Goal: Information Seeking & Learning: Learn about a topic

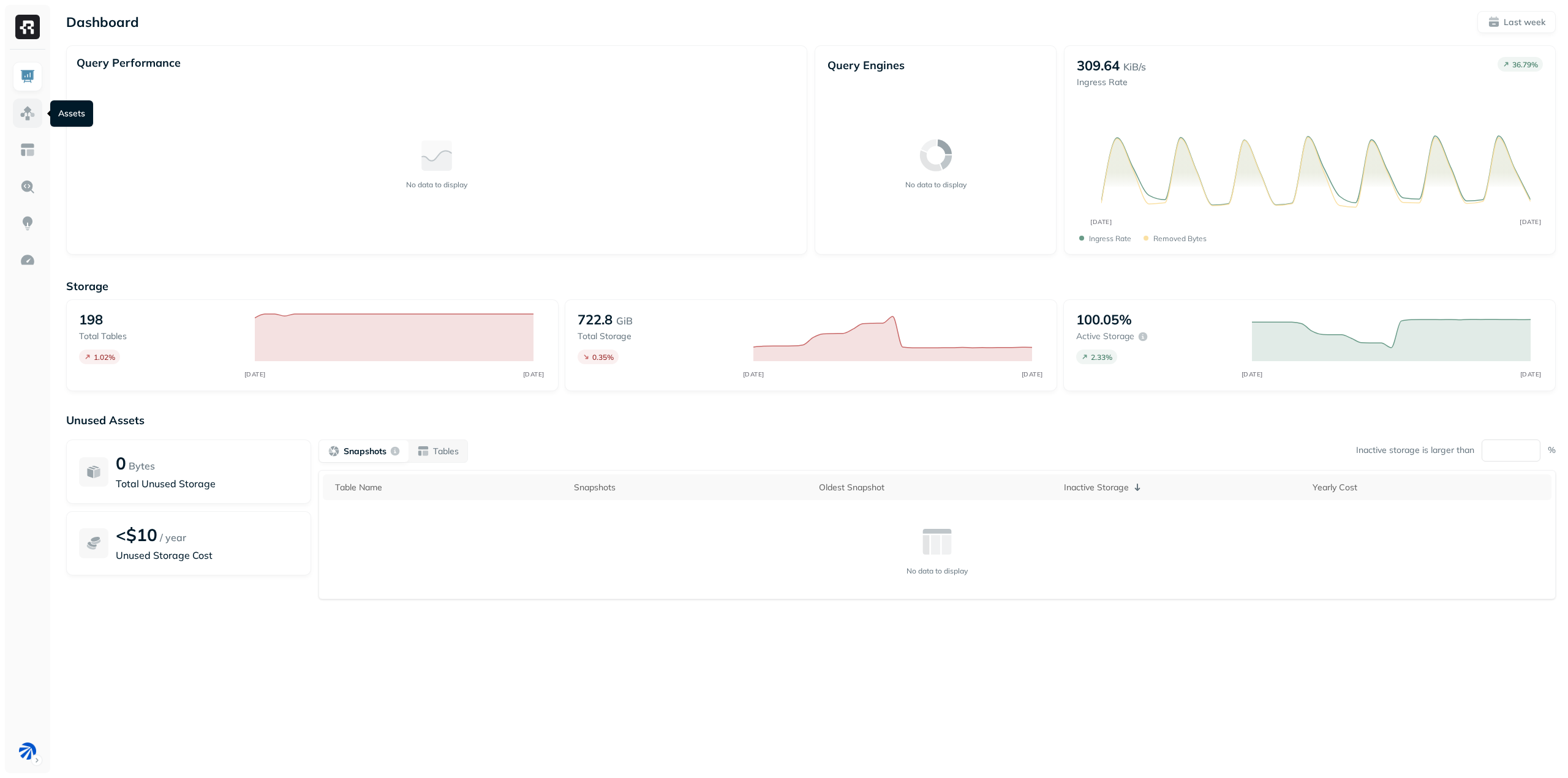
click at [27, 111] on img at bounding box center [27, 112] width 16 height 16
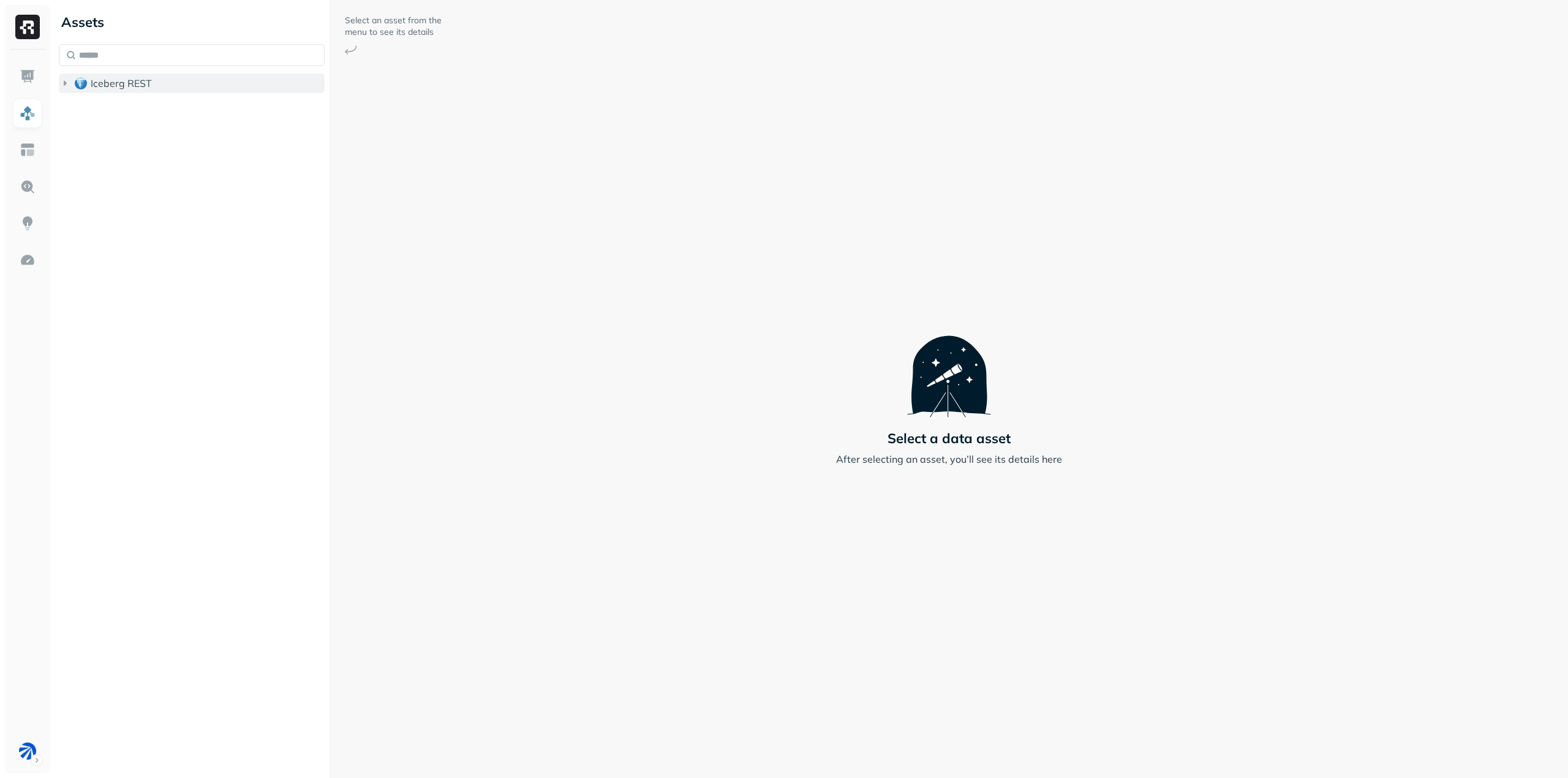
click at [113, 83] on span "Iceberg REST" at bounding box center [121, 83] width 62 height 12
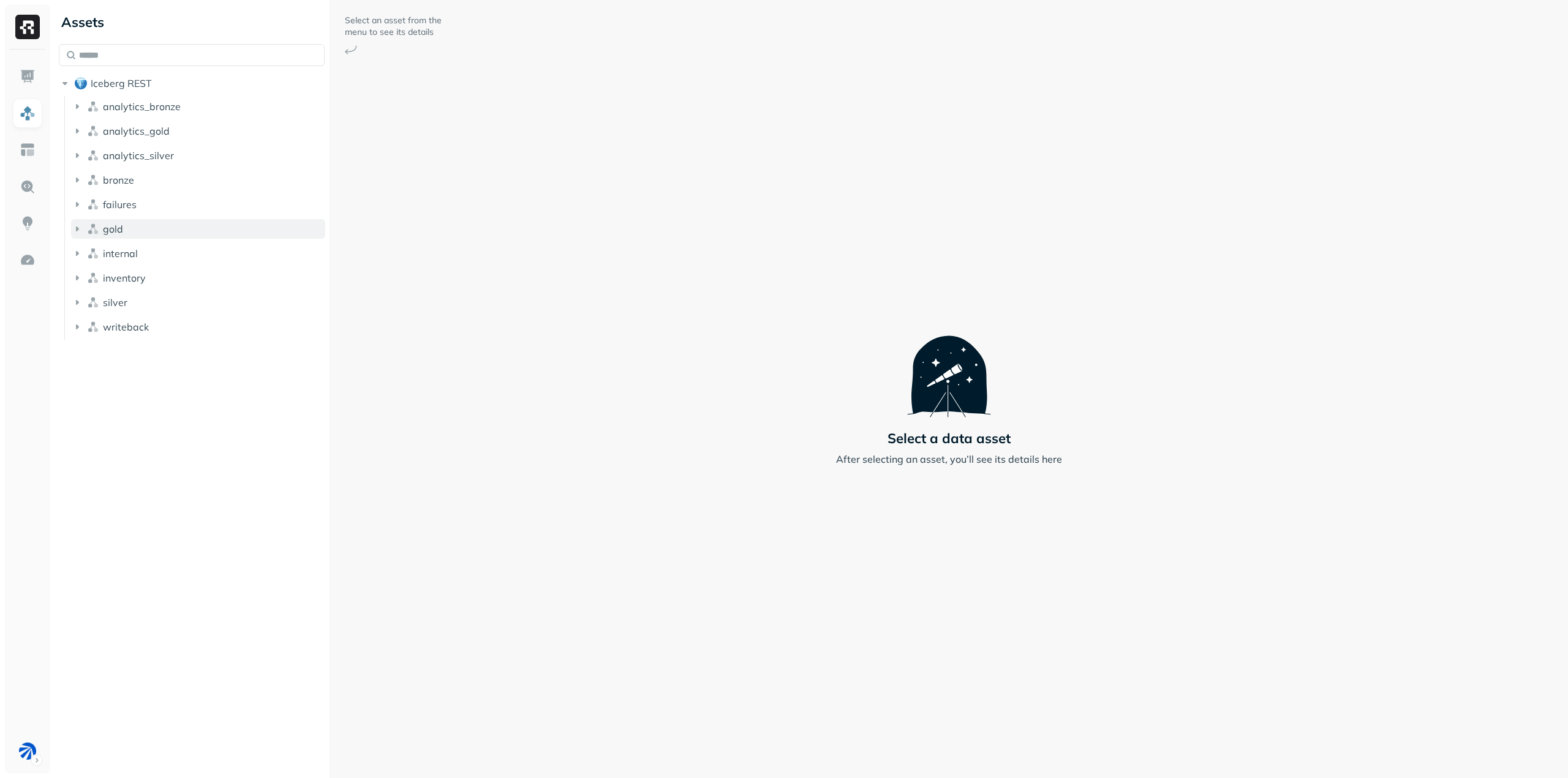
click at [78, 225] on icon "button" at bounding box center [76, 228] width 12 height 12
click at [91, 253] on icon "button" at bounding box center [89, 252] width 3 height 5
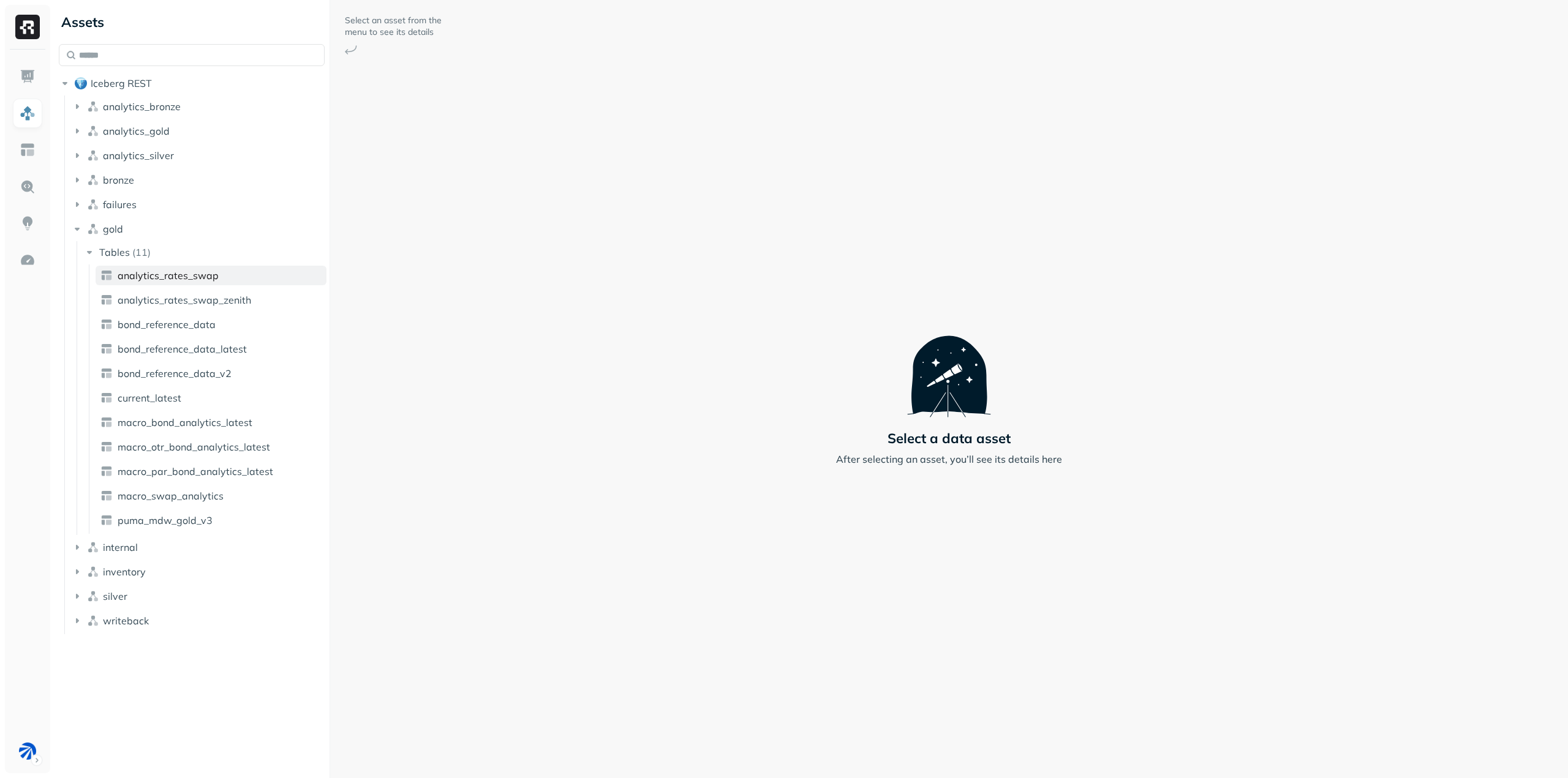
click at [178, 280] on span "analytics_rates_swap" at bounding box center [168, 275] width 101 height 12
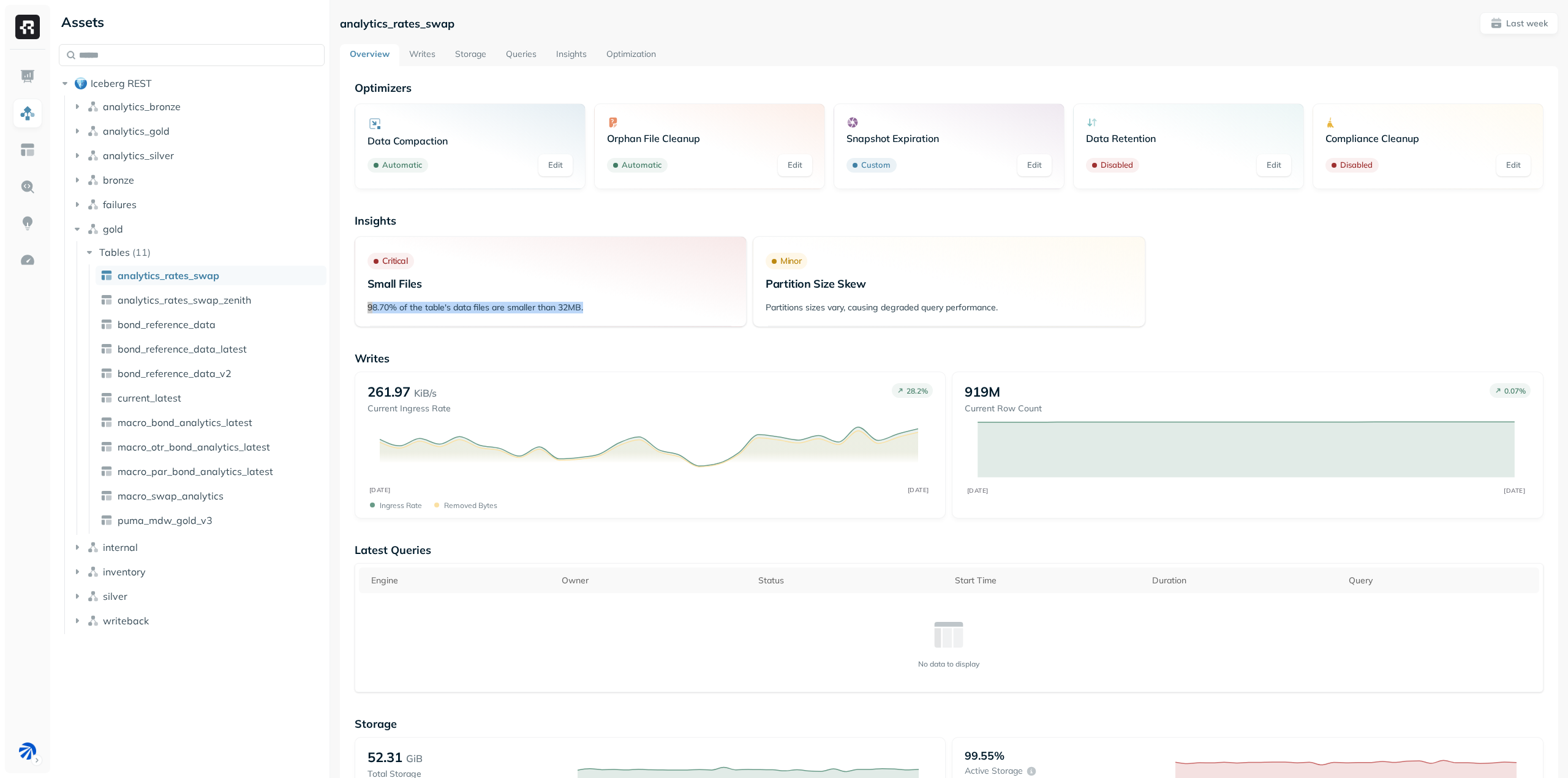
drag, startPoint x: 596, startPoint y: 306, endPoint x: 360, endPoint y: 306, distance: 236.0
click at [360, 306] on div "98.70% of the table's data files are smaller than 32MB." at bounding box center [550, 312] width 391 height 28
drag, startPoint x: 1031, startPoint y: 308, endPoint x: 780, endPoint y: 315, distance: 251.1
click at [780, 315] on div "Partitions sizes vary, causing degraded query performance." at bounding box center [949, 312] width 391 height 28
click at [633, 51] on link "Optimization" at bounding box center [630, 55] width 69 height 22
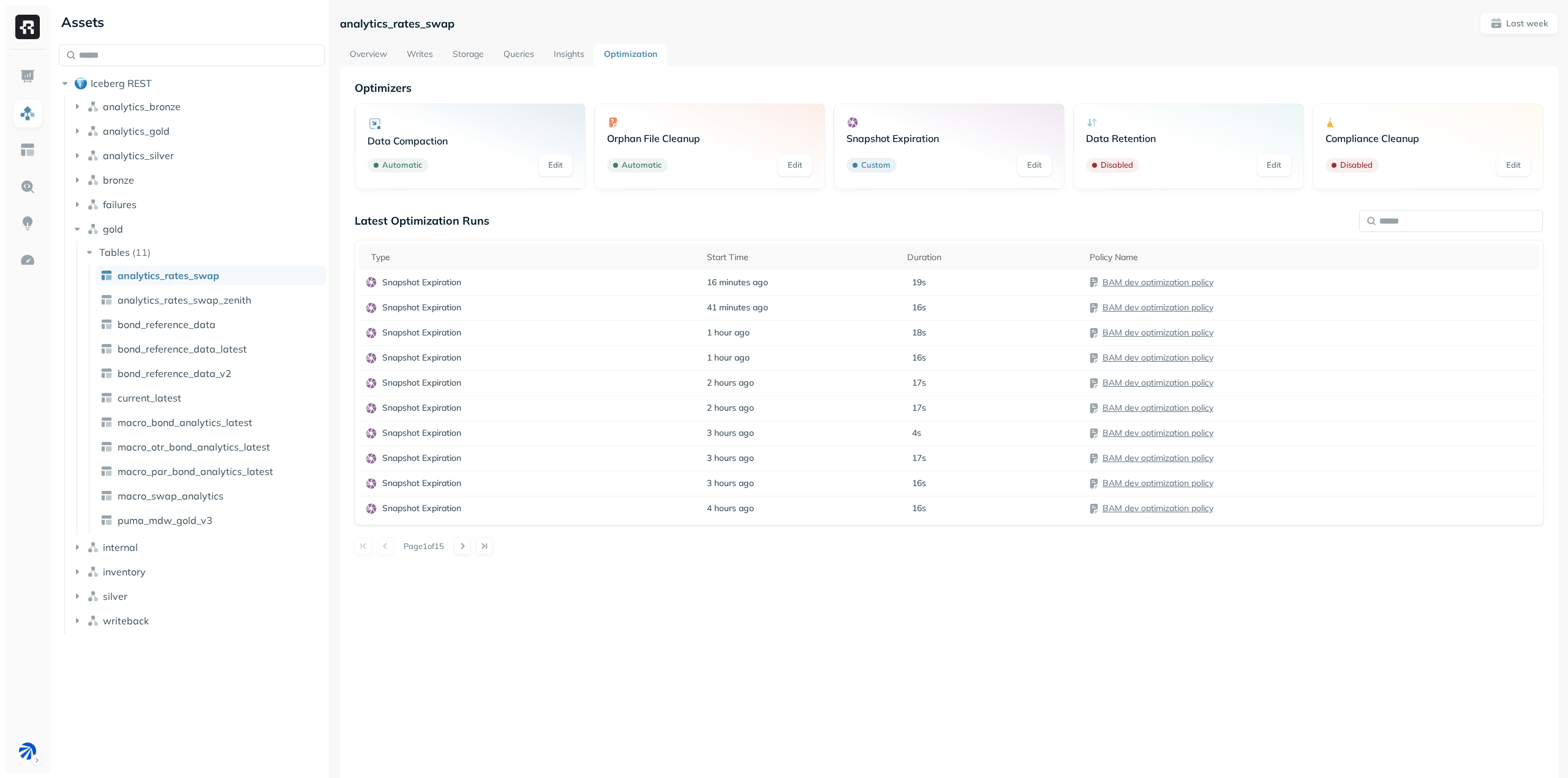
click at [569, 53] on link "Insights" at bounding box center [569, 55] width 51 height 22
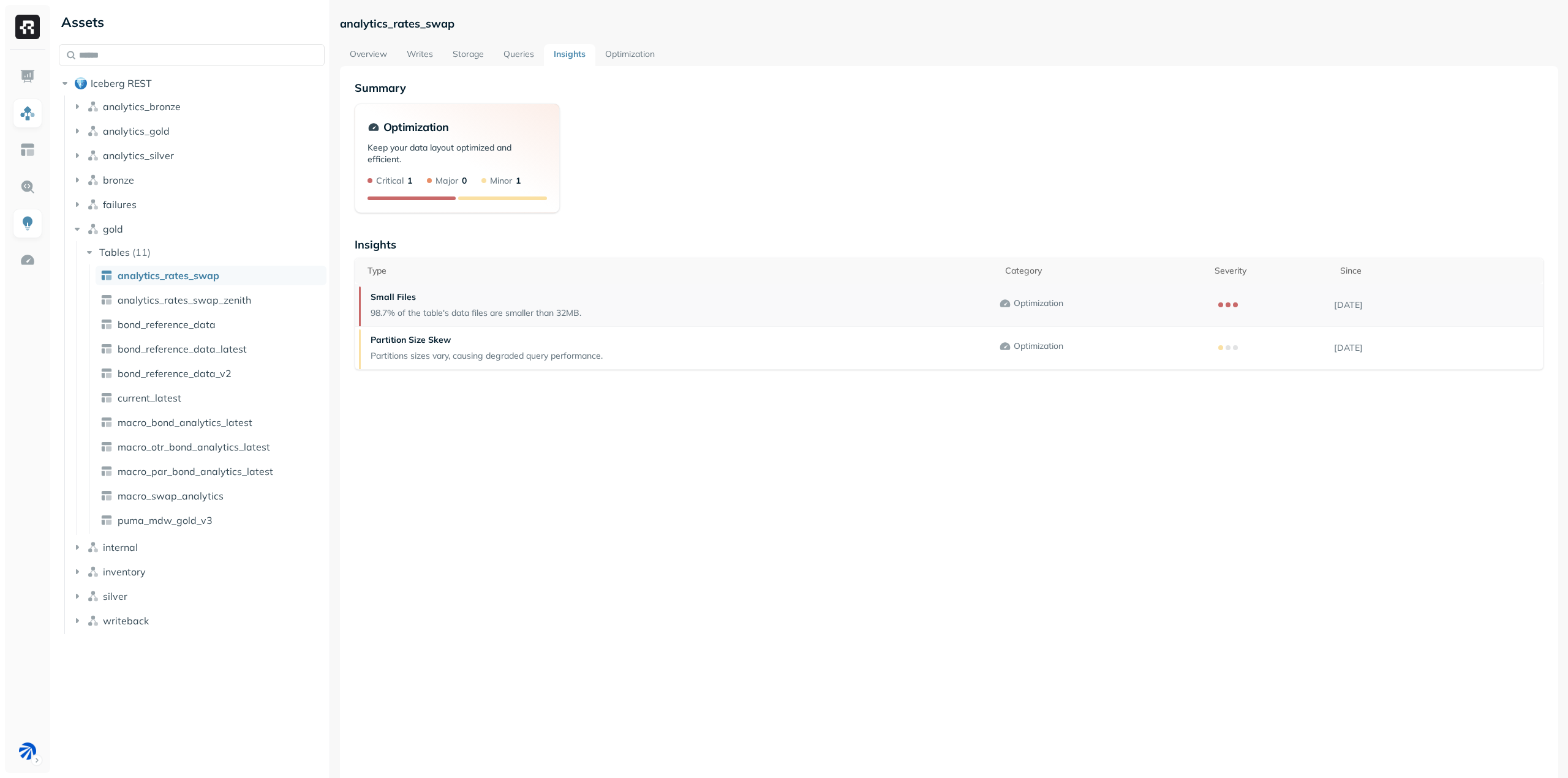
click at [512, 304] on div "Small Files 98.7% of the table's data files are smaller than 32MB." at bounding box center [476, 305] width 223 height 42
click at [472, 48] on link "Storage" at bounding box center [467, 55] width 51 height 22
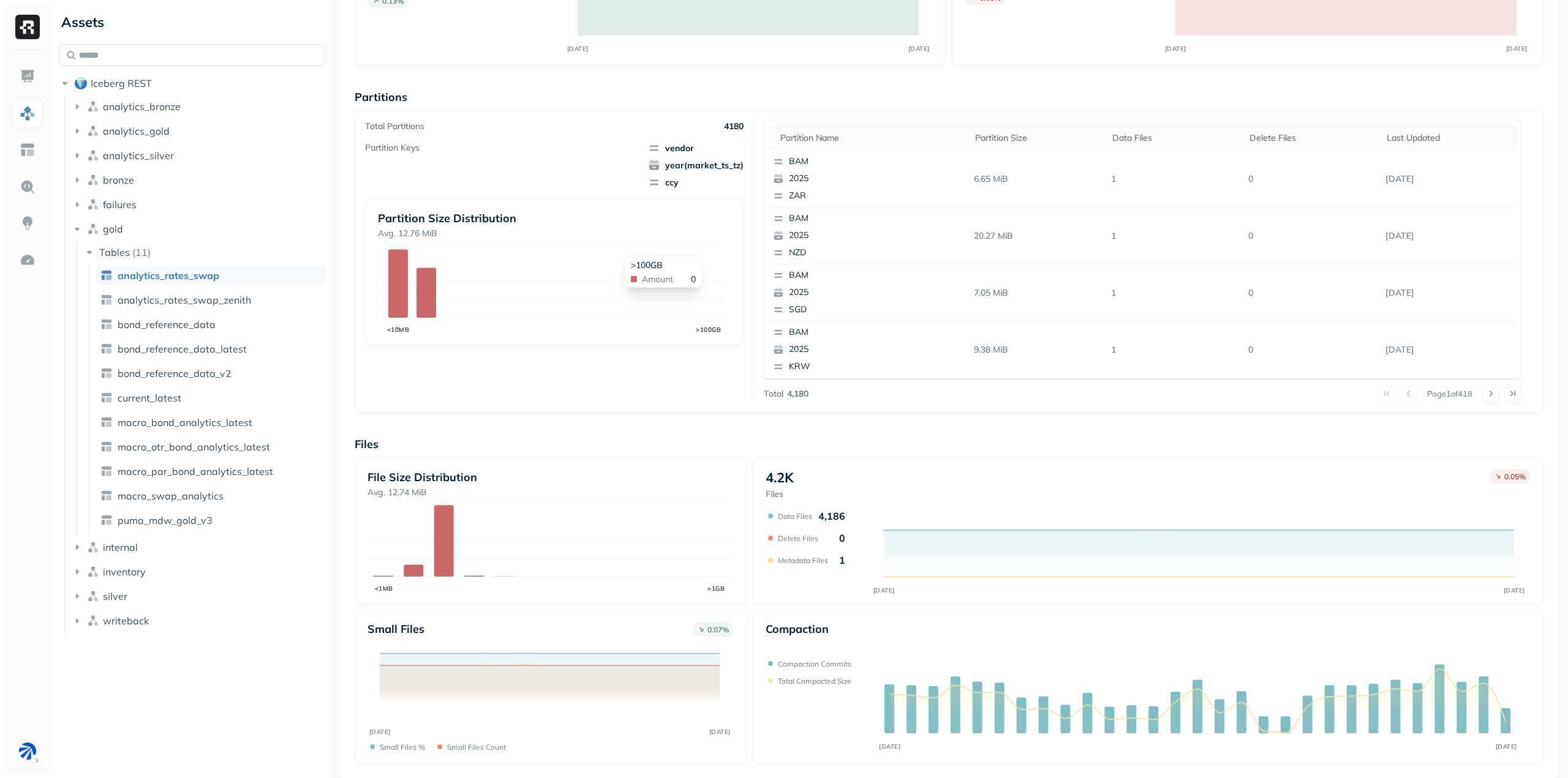
scroll to position [36, 0]
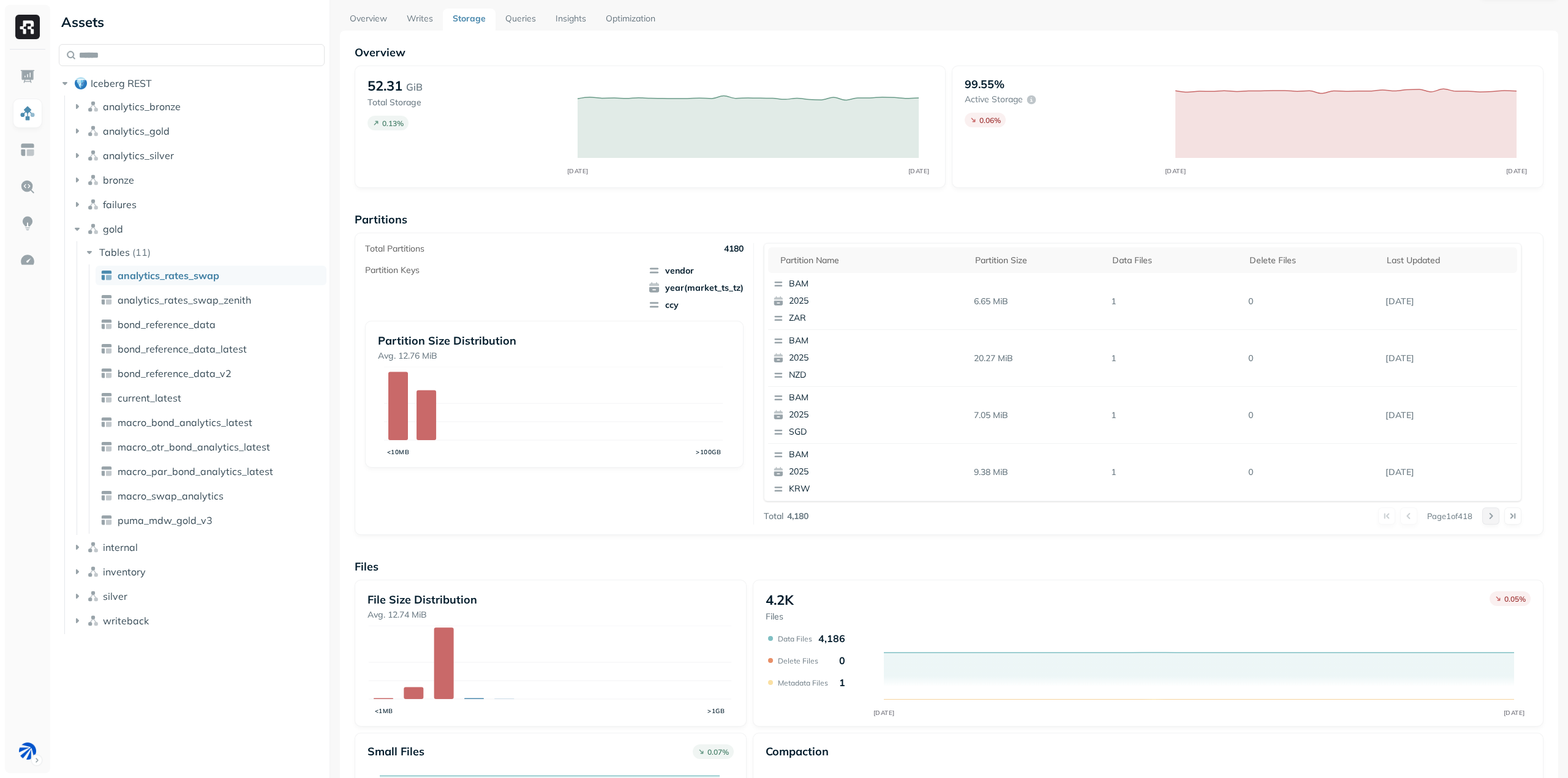
click at [1485, 515] on button at bounding box center [1491, 516] width 17 height 17
click at [848, 257] on div "Partition name" at bounding box center [871, 260] width 182 height 12
click at [1006, 257] on div "Partition size" at bounding box center [1038, 260] width 125 height 12
click at [864, 254] on th "Partition name" at bounding box center [869, 260] width 201 height 26
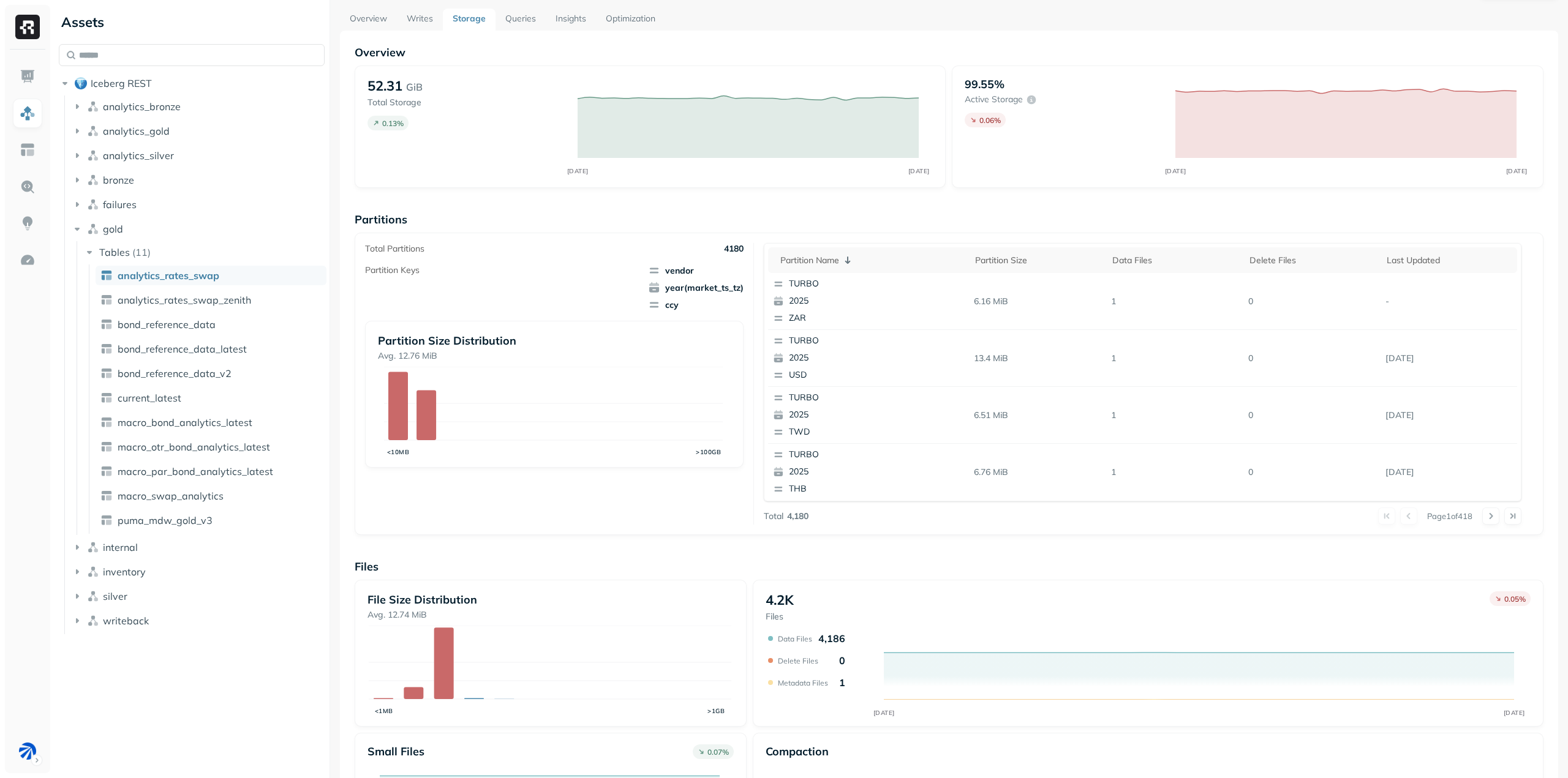
click at [1399, 516] on div at bounding box center [1398, 516] width 40 height 17
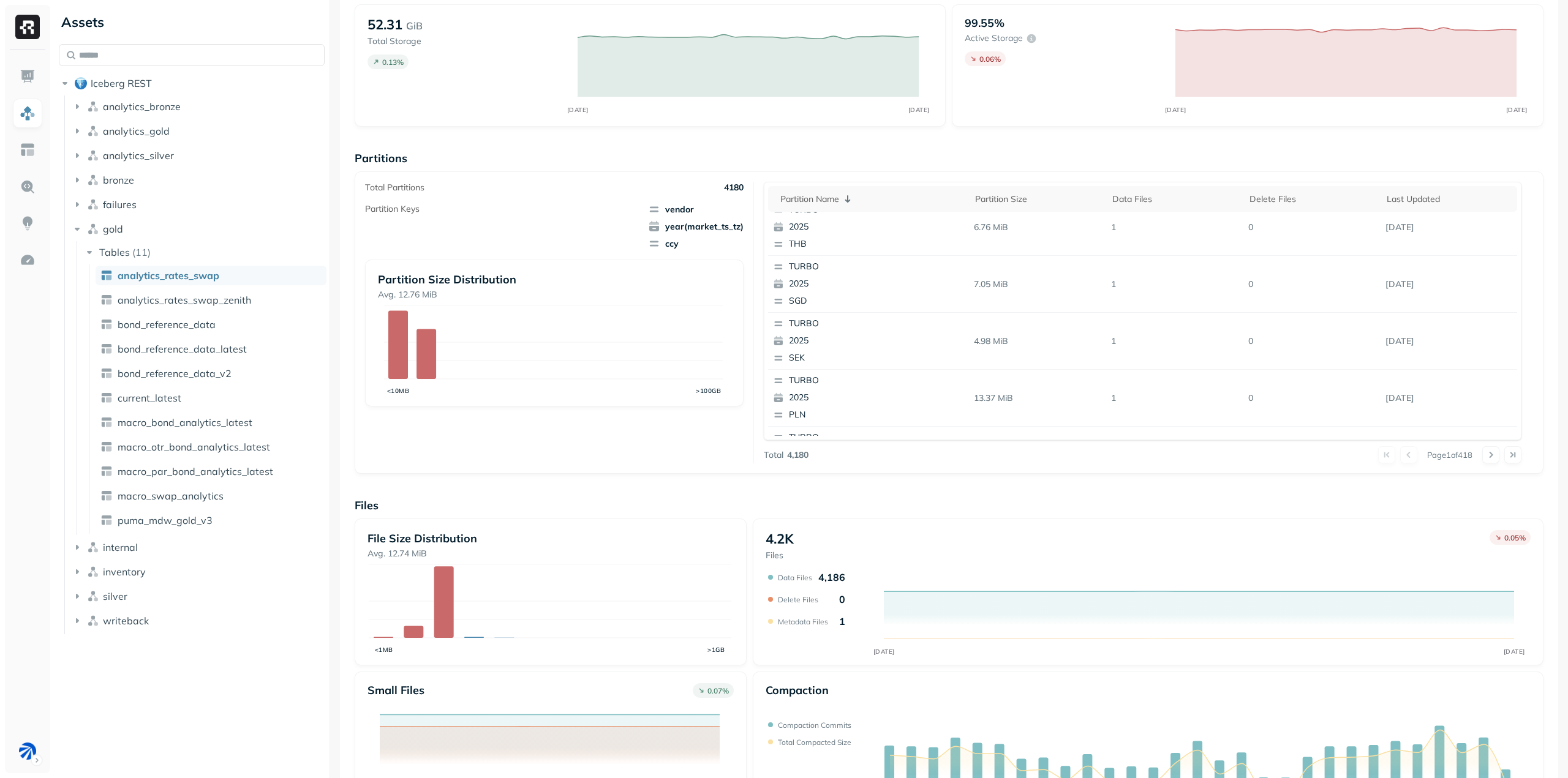
scroll to position [158, 0]
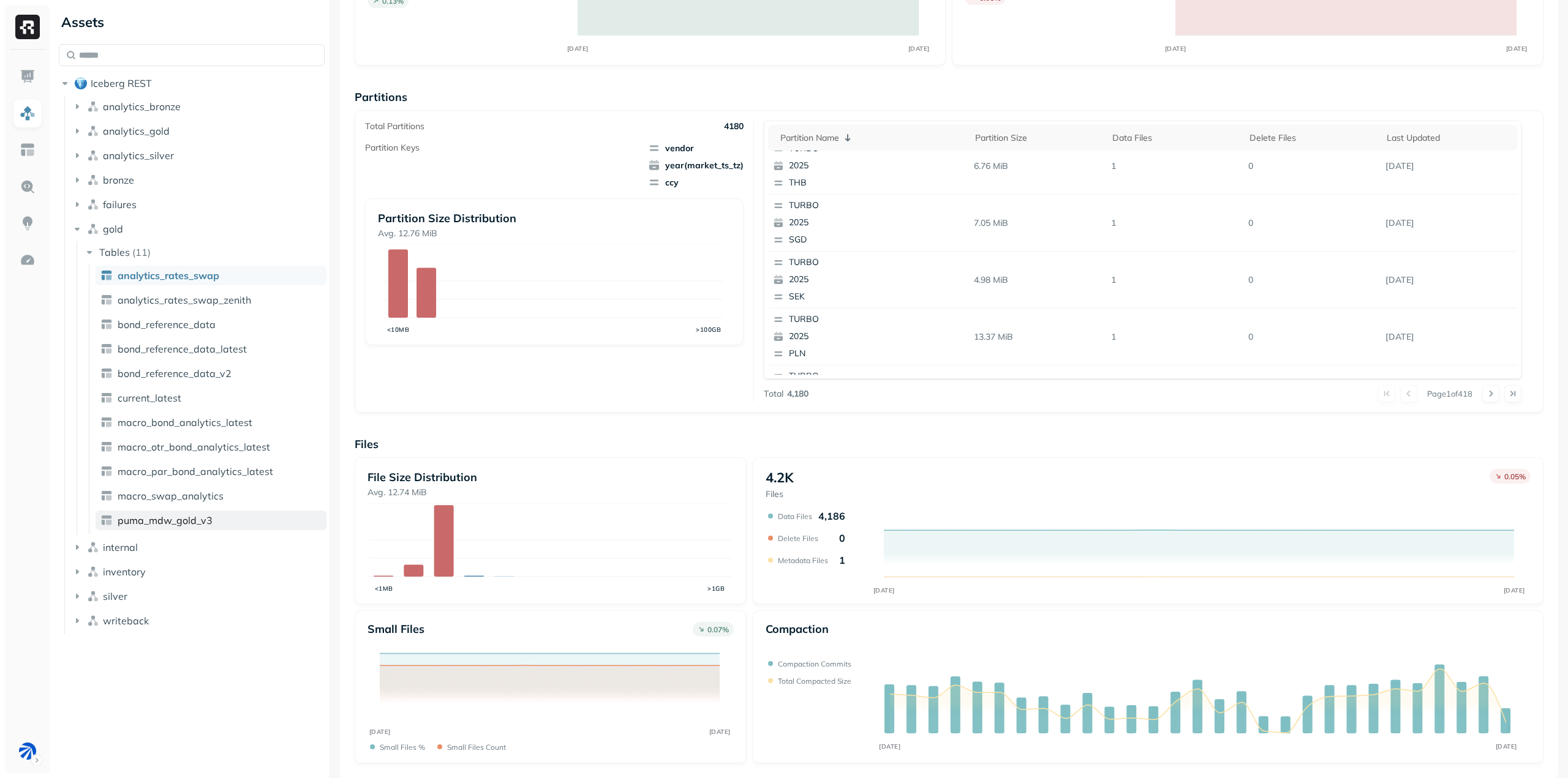
click at [184, 518] on span "puma_mdw_gold_v3" at bounding box center [165, 520] width 95 height 12
